Goal: Communication & Community: Answer question/provide support

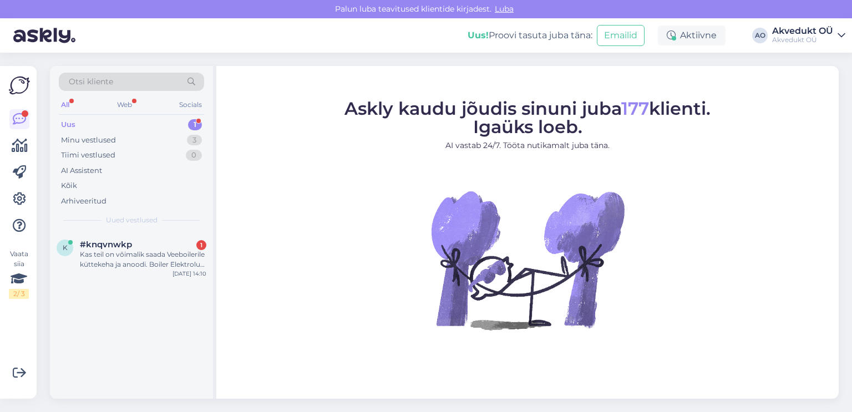
click at [74, 123] on div "Uus" at bounding box center [68, 124] width 14 height 11
click at [129, 252] on div "Kas teil on võimalik saada Veeboilerile küttekeha ja anoodi. Boiler Elektrolux …" at bounding box center [143, 260] width 126 height 20
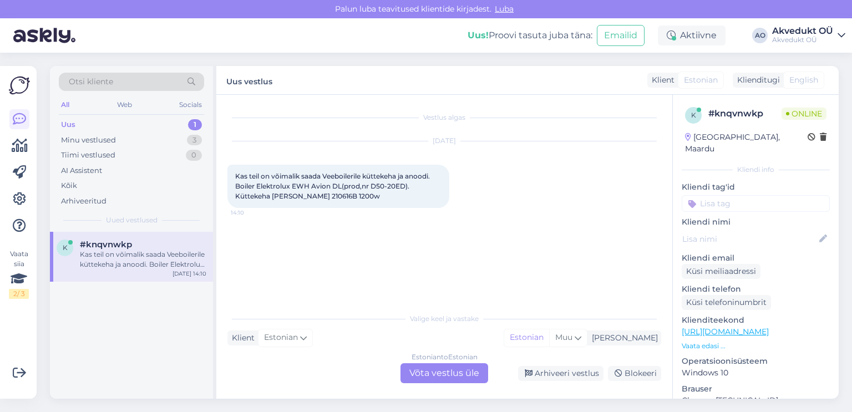
click at [441, 373] on div "Estonian to Estonian Võta vestlus üle" at bounding box center [444, 373] width 88 height 20
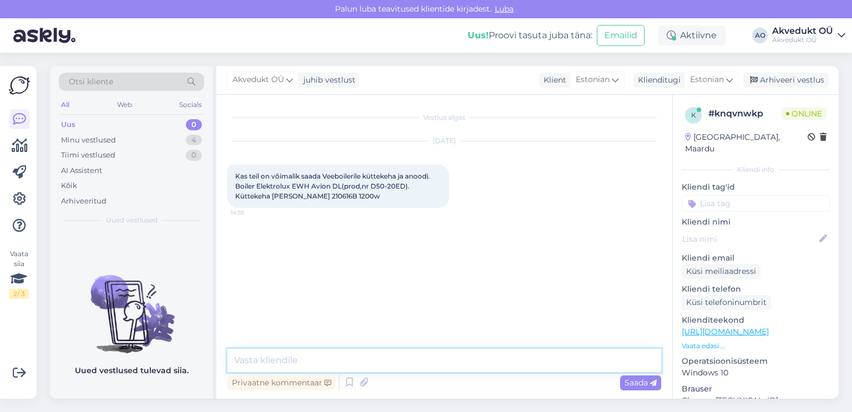
click at [338, 360] on textarea at bounding box center [444, 360] width 434 height 23
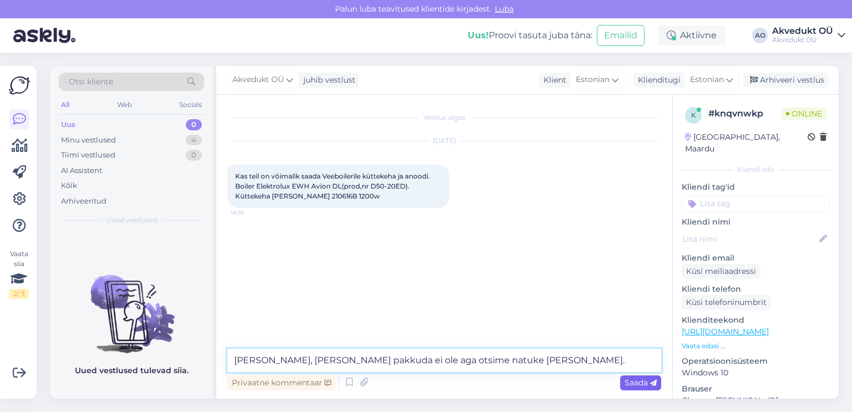
type textarea "[PERSON_NAME], [PERSON_NAME] pakkuda ei ole aga otsime natuke [PERSON_NAME]."
click at [625, 381] on span "Saada" at bounding box center [640, 383] width 32 height 10
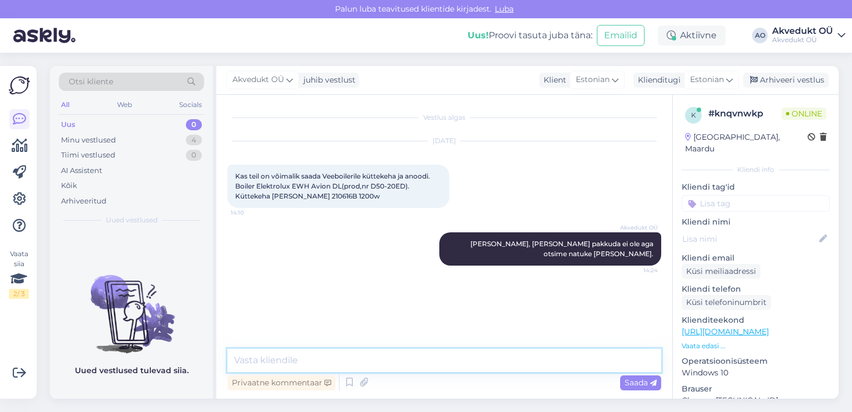
click at [292, 356] on textarea at bounding box center [444, 360] width 434 height 23
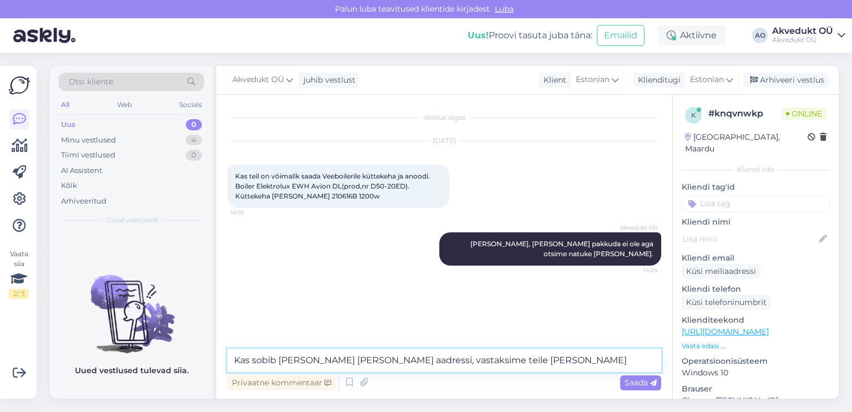
type textarea "Kas sobib [PERSON_NAME] [PERSON_NAME] aadressi, vastaksime teile [PERSON_NAME]."
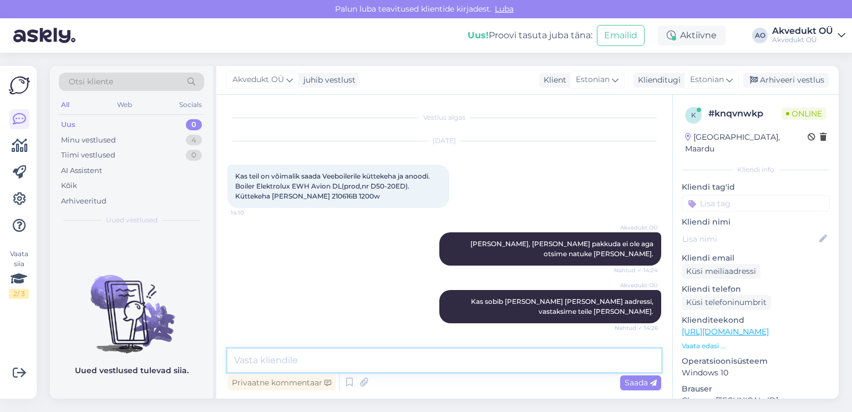
scroll to position [44, 0]
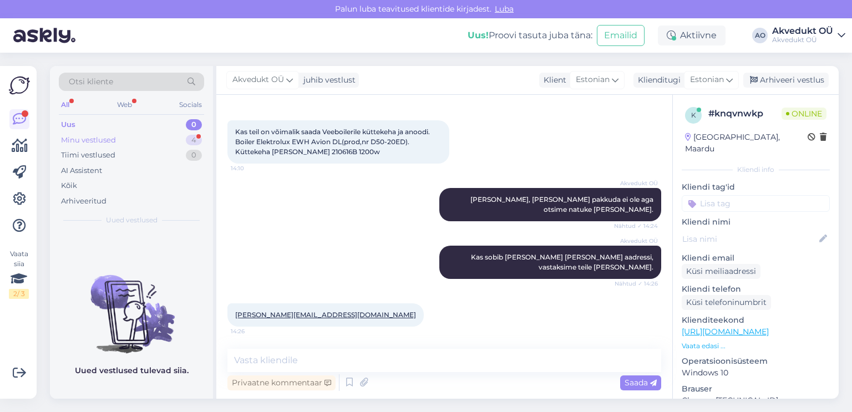
click at [79, 140] on div "Minu vestlused" at bounding box center [88, 140] width 55 height 11
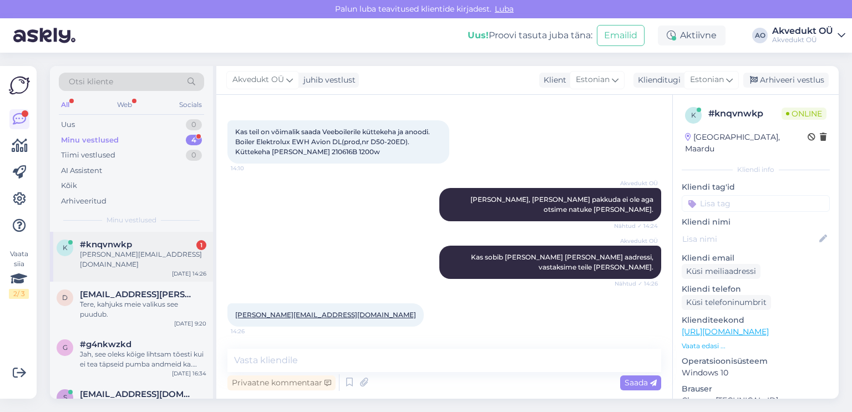
click at [103, 246] on span "#knqvnwkp" at bounding box center [106, 245] width 52 height 10
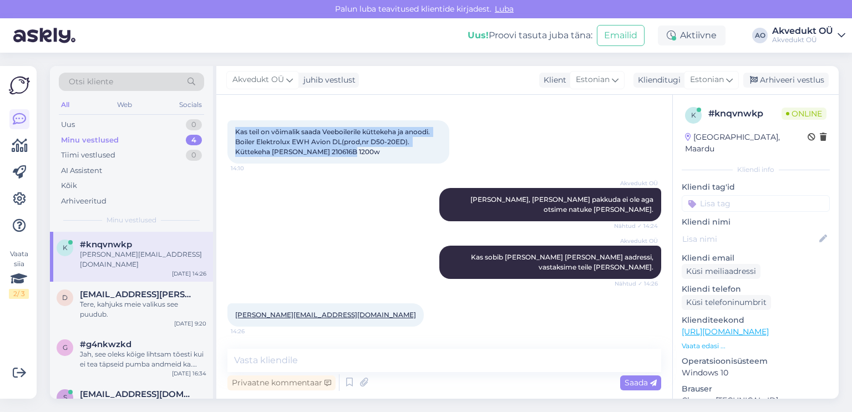
drag, startPoint x: 362, startPoint y: 154, endPoint x: 233, endPoint y: 131, distance: 131.1
click at [233, 131] on div "Kas teil on võimalik saada Veeboilerile küttekeha ja anoodi. Boiler Elektrolux …" at bounding box center [338, 141] width 222 height 43
copy span "Kas teil on võimalik saada Veeboilerile küttekeha ja anoodi. Boiler Elektrolux …"
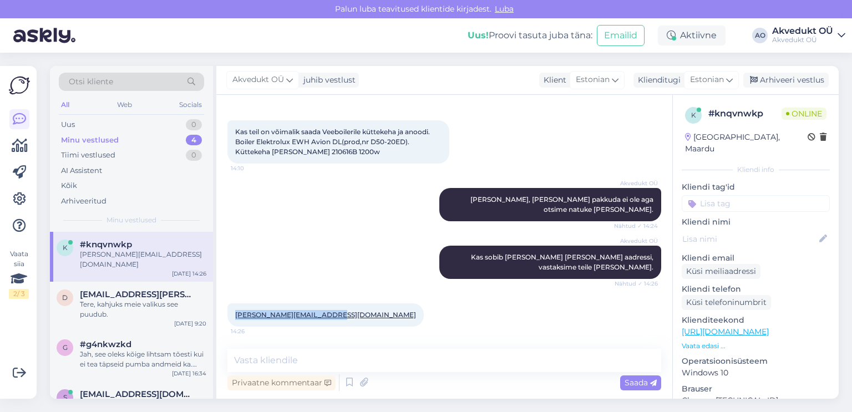
drag, startPoint x: 355, startPoint y: 317, endPoint x: 235, endPoint y: 324, distance: 120.6
click at [235, 324] on div "[PERSON_NAME][EMAIL_ADDRESS][DOMAIN_NAME] 14:26" at bounding box center [444, 315] width 434 height 48
copy link "[PERSON_NAME][EMAIL_ADDRESS][DOMAIN_NAME]"
